Goal: Information Seeking & Learning: Learn about a topic

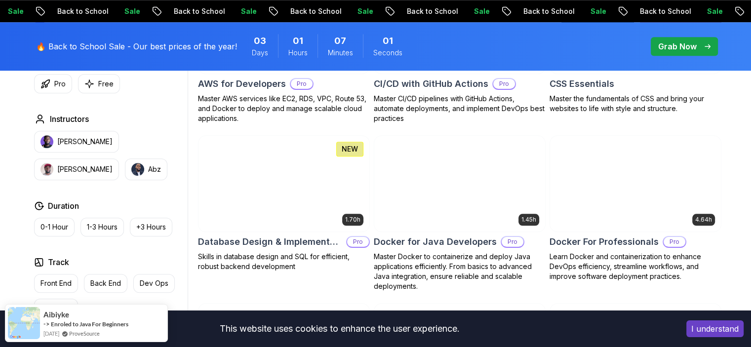
scroll to position [938, 0]
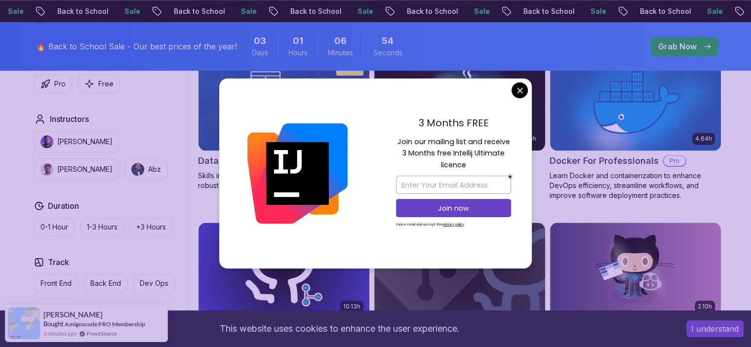
click at [458, 118] on div "3 Months FREE Join our mailing list and receive 3 Months free Intellij Ultimate…" at bounding box center [453, 173] width 156 height 191
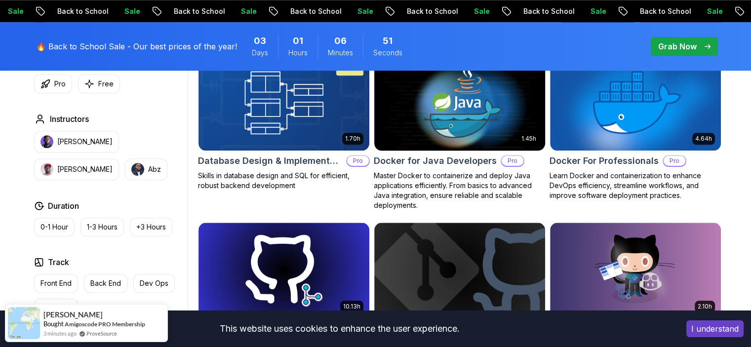
click at [466, 109] on img at bounding box center [459, 102] width 179 height 100
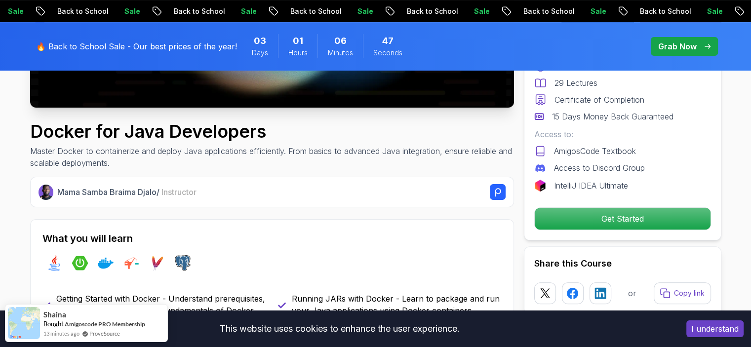
scroll to position [296, 0]
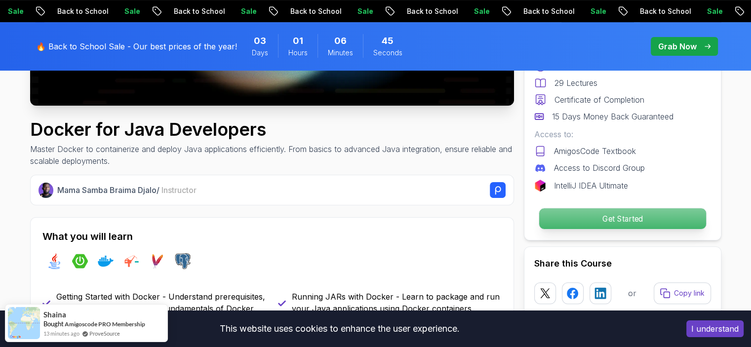
click at [634, 216] on p "Get Started" at bounding box center [622, 218] width 167 height 21
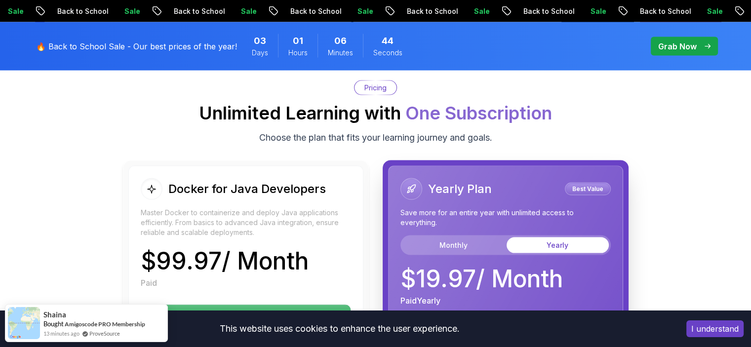
scroll to position [2018, 0]
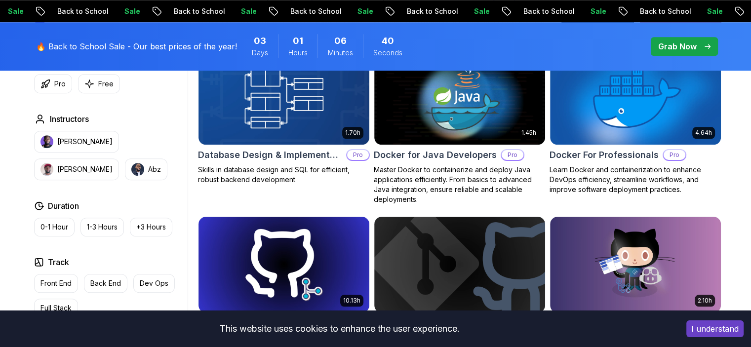
scroll to position [938, 0]
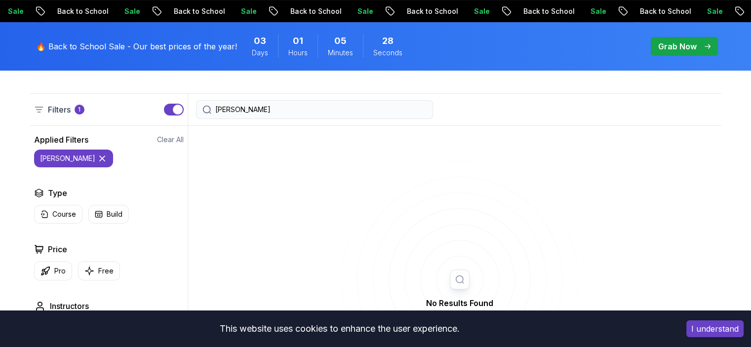
type input "[PERSON_NAME]"
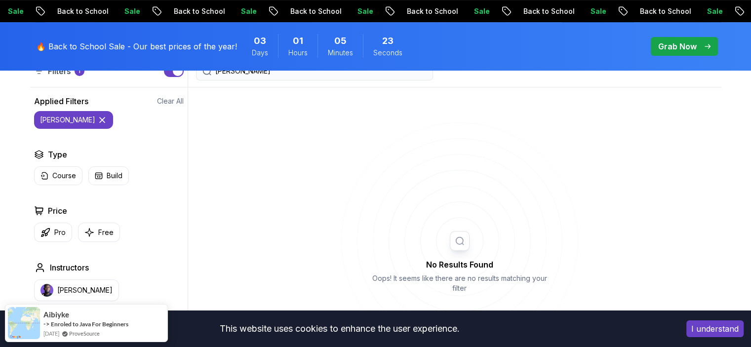
scroll to position [346, 0]
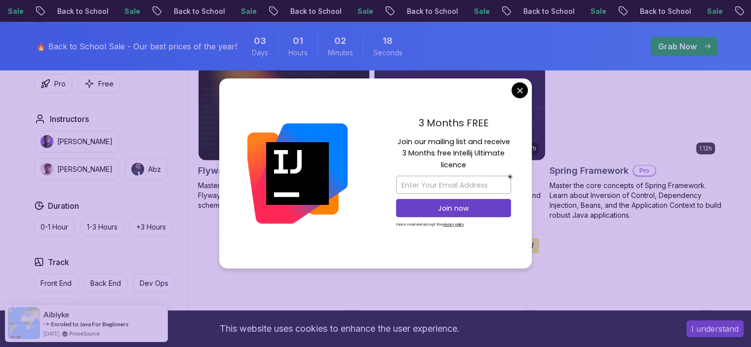
scroll to position [2517, 0]
